Goal: Answer question/provide support

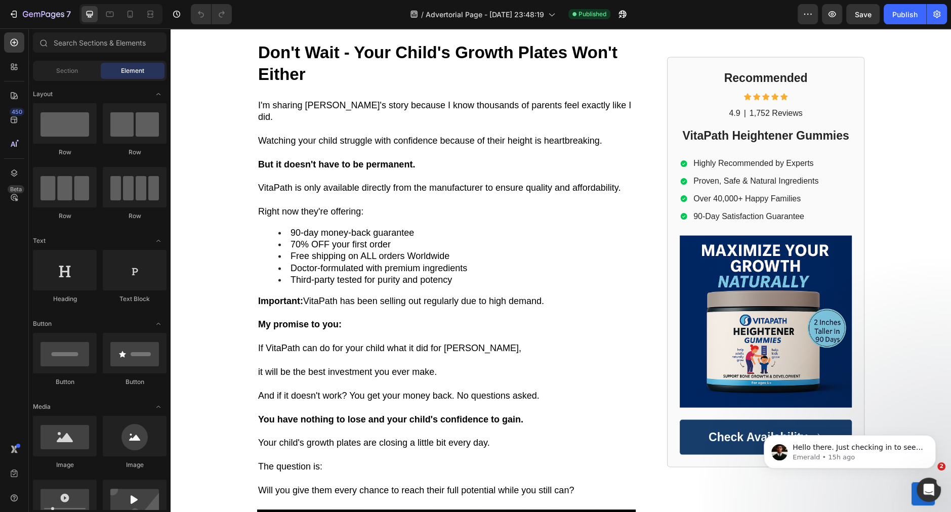
scroll to position [5491, 0]
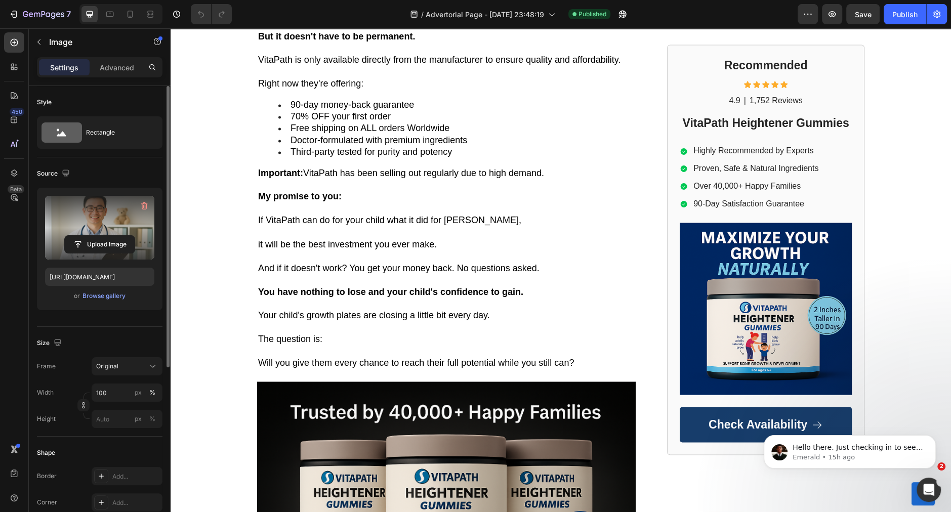
click at [84, 234] on label at bounding box center [99, 228] width 109 height 64
click at [84, 236] on input "file" at bounding box center [100, 244] width 70 height 17
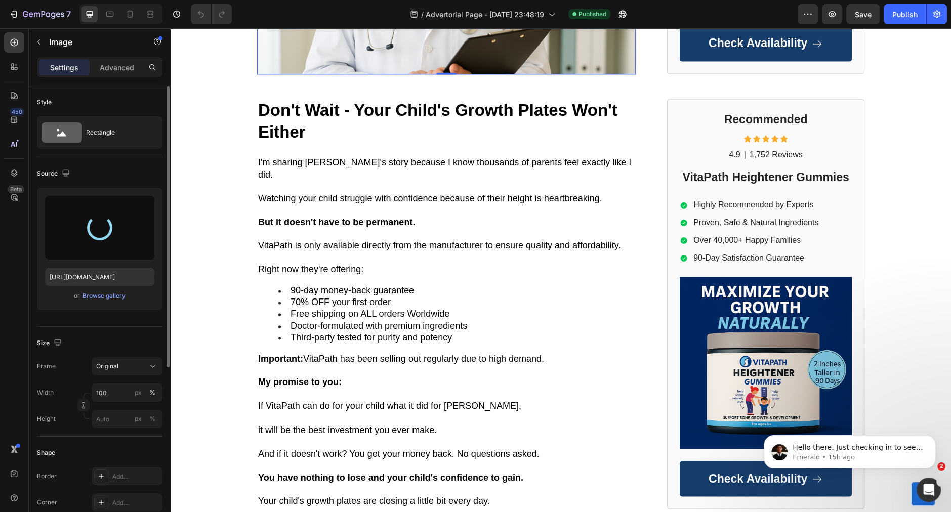
scroll to position [5321, 0]
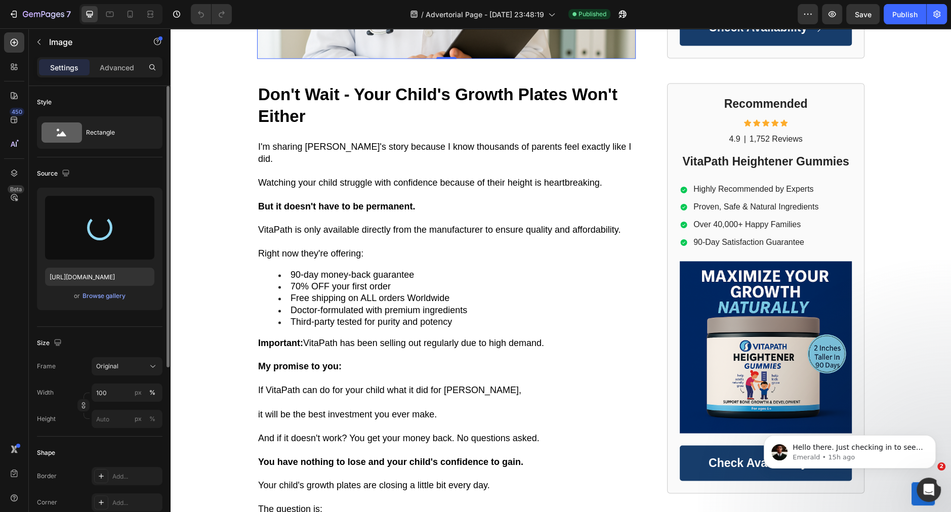
type input "[URL][DOMAIN_NAME]"
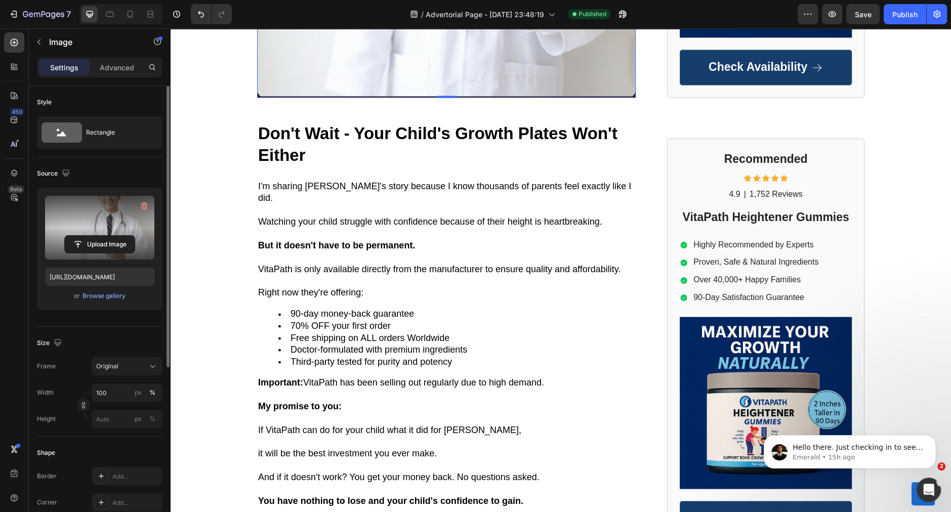
scroll to position [5361, 0]
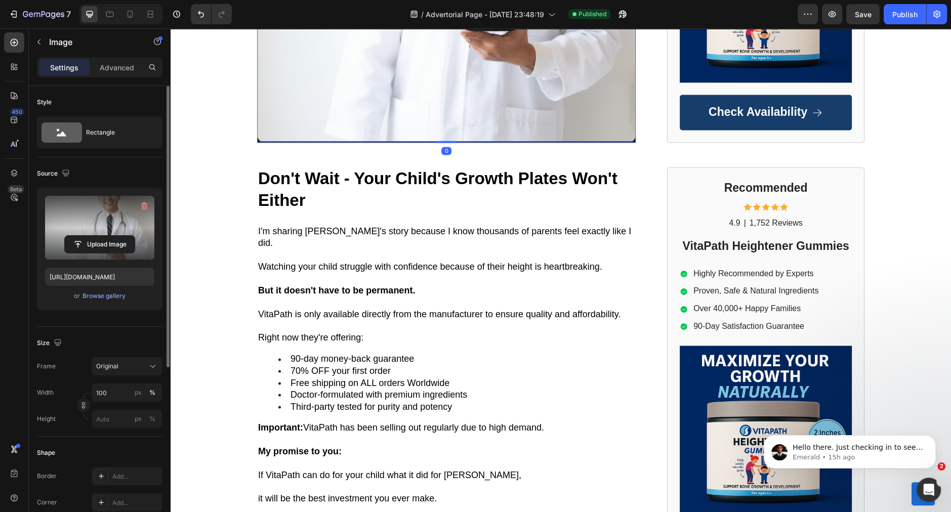
drag, startPoint x: 446, startPoint y: 469, endPoint x: 444, endPoint y: 452, distance: 16.8
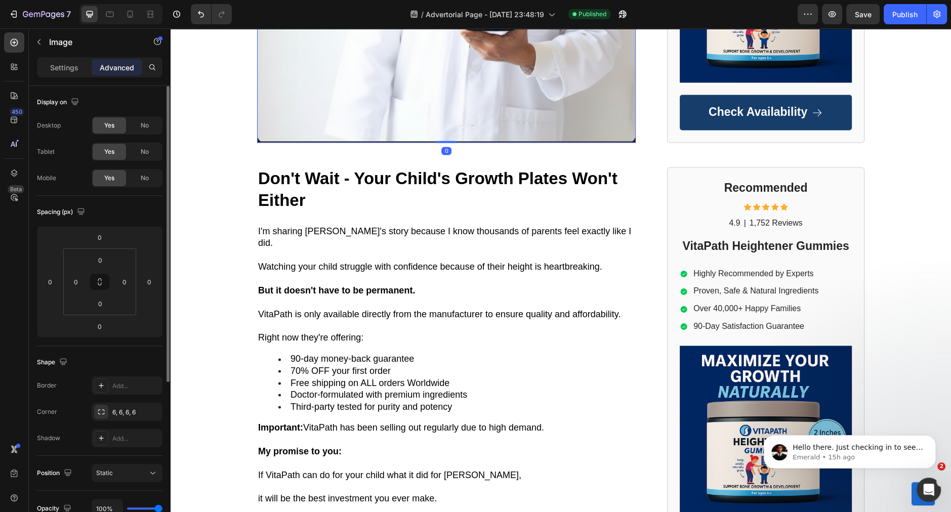
click at [832, 454] on p "Emerald • 15h ago" at bounding box center [857, 457] width 131 height 9
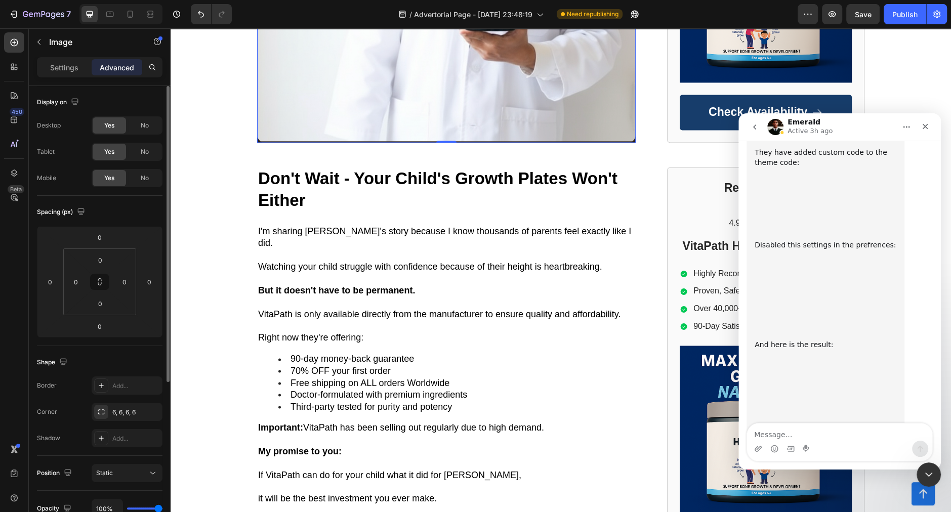
scroll to position [2182, 0]
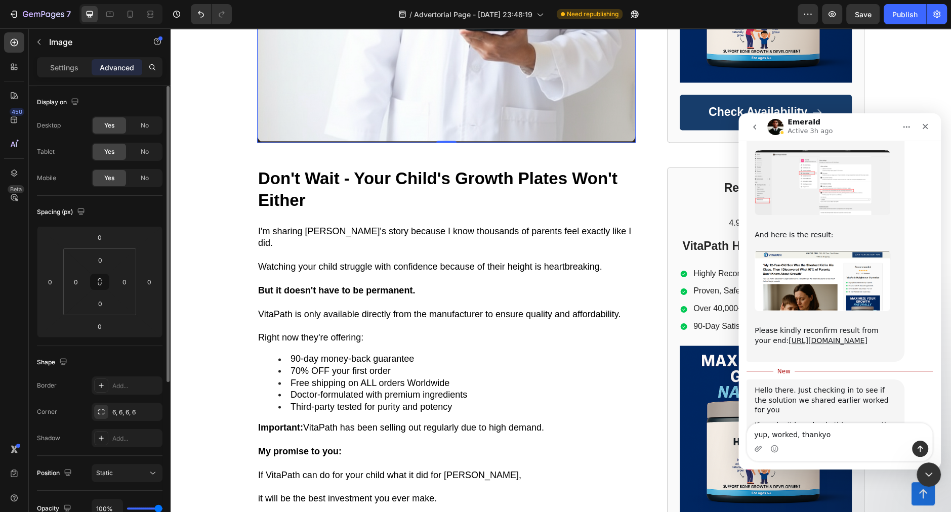
type textarea "yup, worked, thankyou"
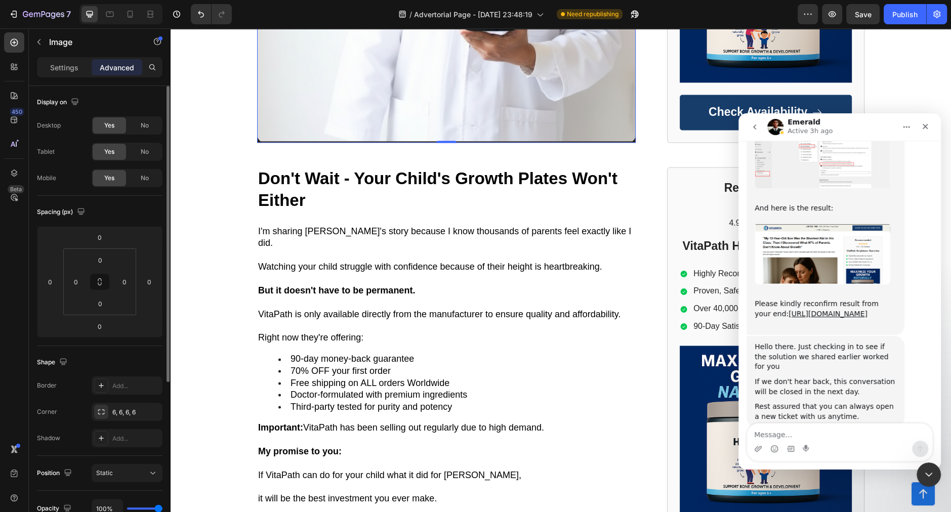
scroll to position [2223, 0]
click at [924, 127] on icon "Close" at bounding box center [925, 127] width 6 height 6
